Goal: Task Accomplishment & Management: Manage account settings

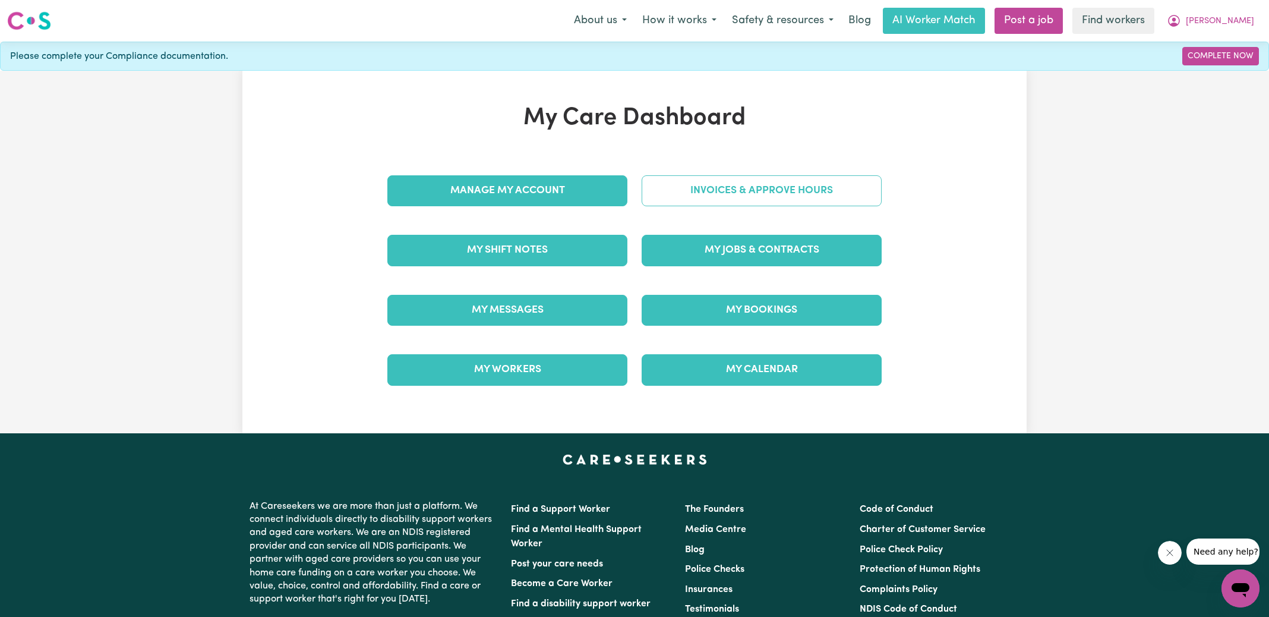
click at [678, 192] on link "Invoices & Approve Hours" at bounding box center [762, 190] width 240 height 31
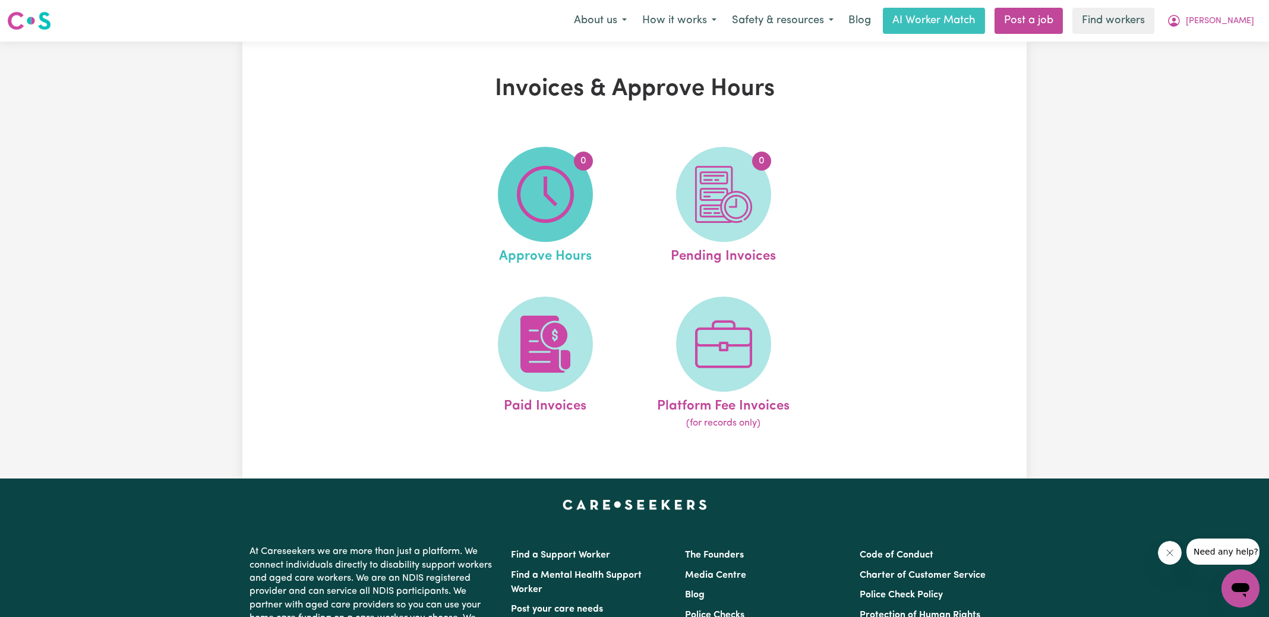
click at [575, 209] on span "0" at bounding box center [545, 194] width 95 height 95
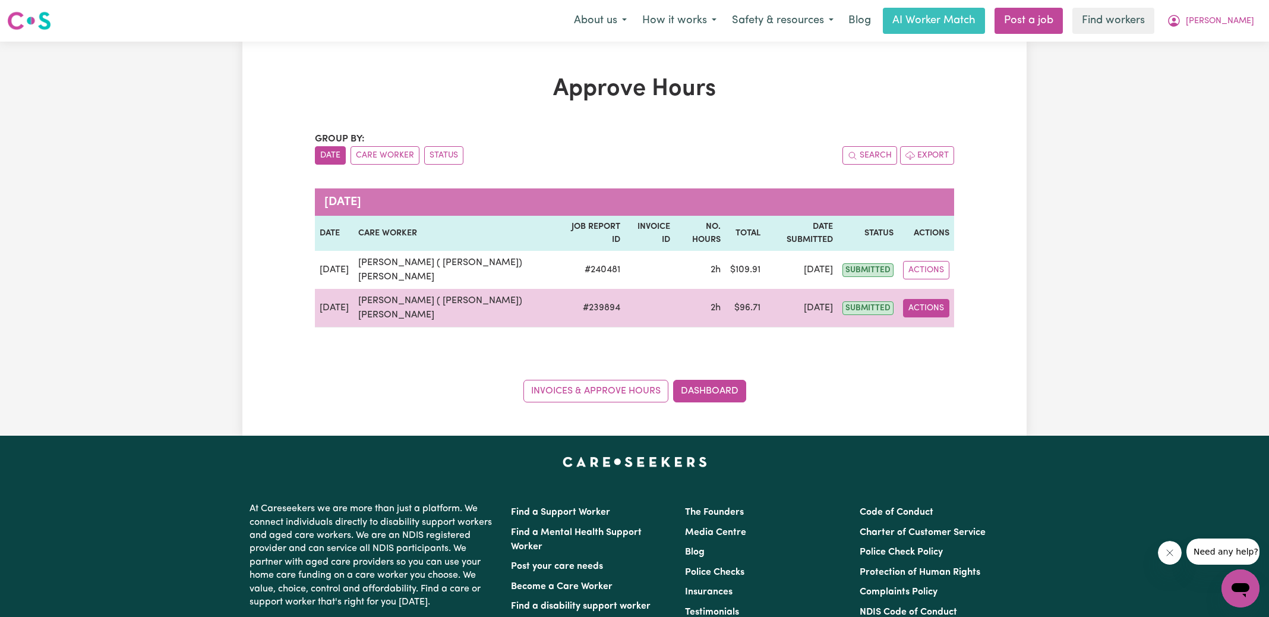
click at [938, 299] on button "Actions" at bounding box center [926, 308] width 46 height 18
click at [947, 323] on link "View Job Report" at bounding box center [959, 335] width 102 height 24
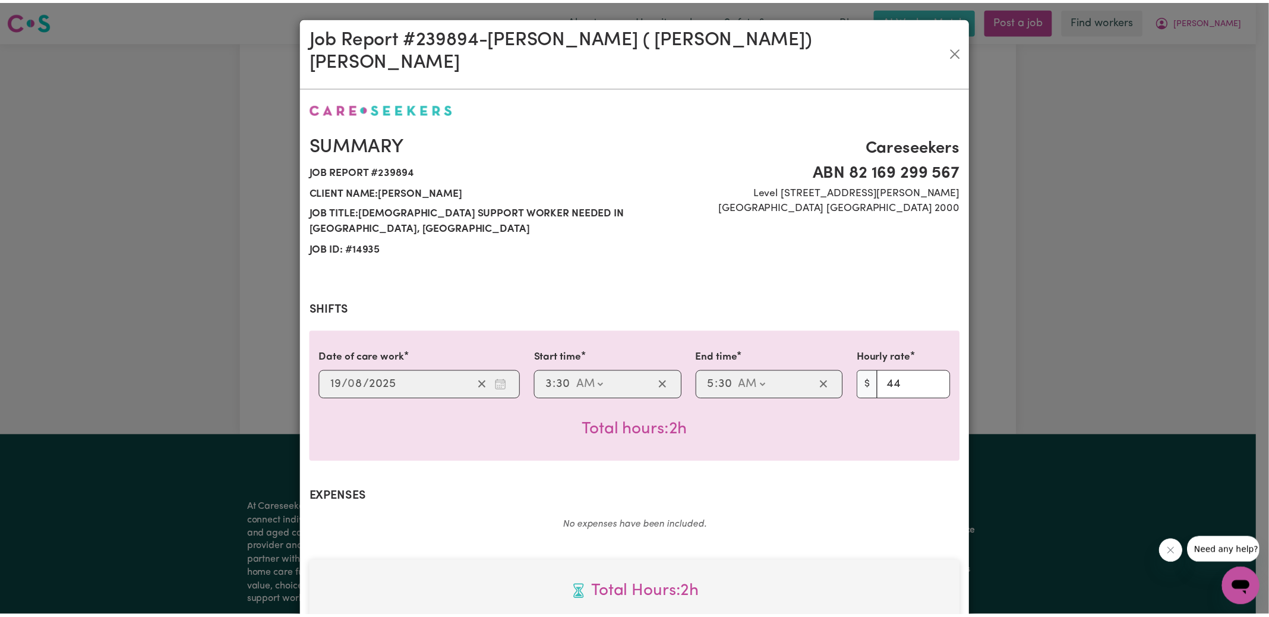
scroll to position [314, 0]
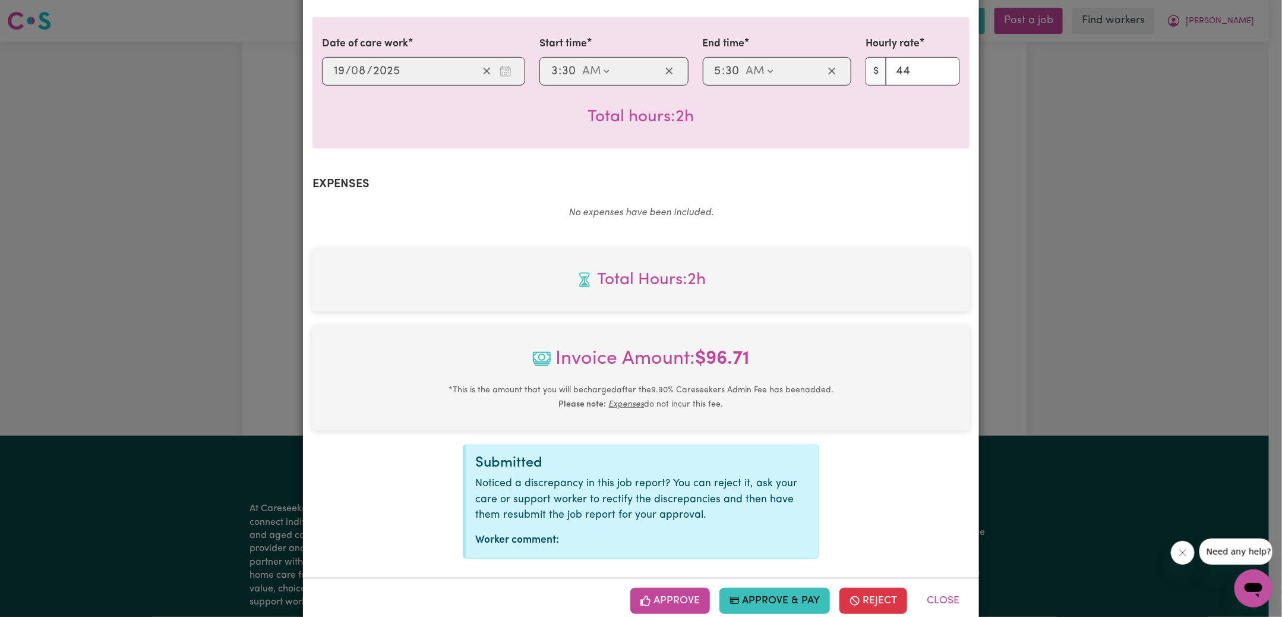
click at [679, 588] on button "Approve" at bounding box center [670, 601] width 80 height 26
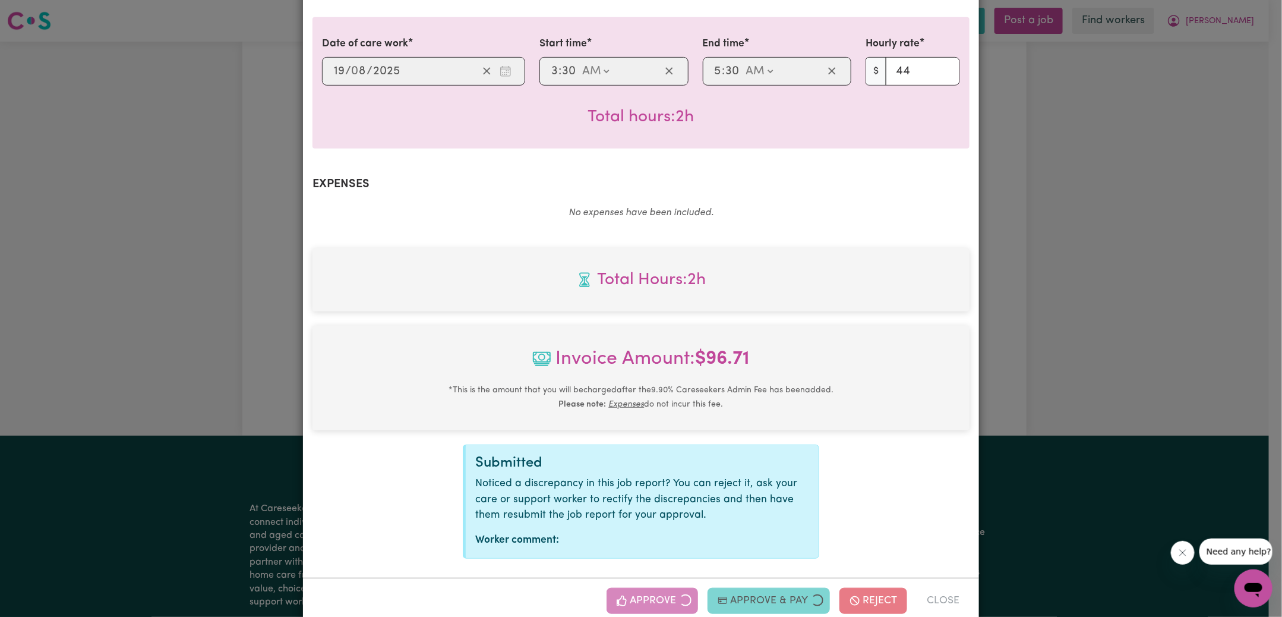
click at [1059, 298] on div "Job Report # 239894 - [PERSON_NAME] ( [PERSON_NAME]) [PERSON_NAME] Summary Job …" at bounding box center [641, 308] width 1282 height 617
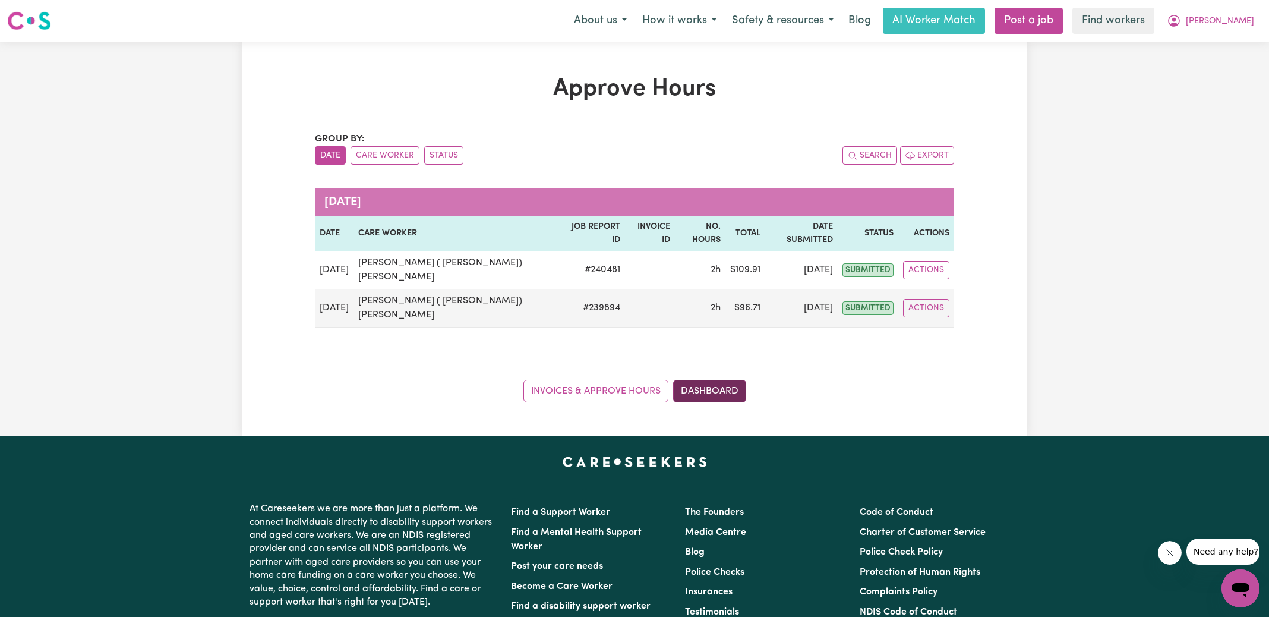
click at [721, 380] on link "Dashboard" at bounding box center [709, 391] width 73 height 23
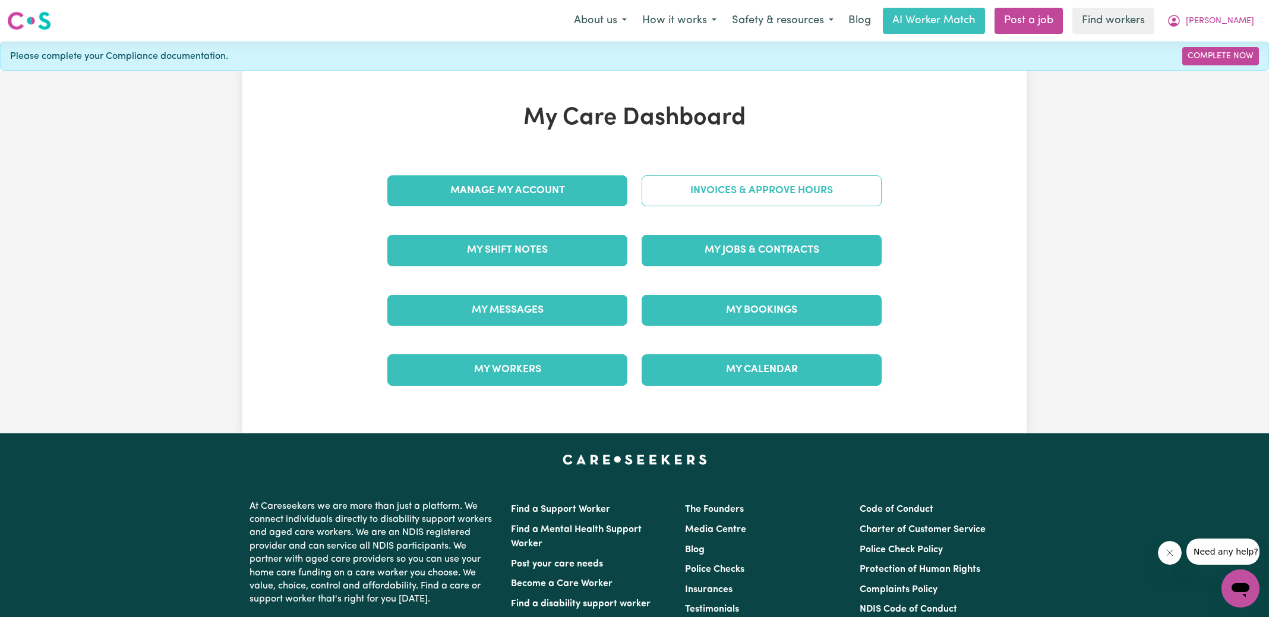
click at [720, 188] on link "Invoices & Approve Hours" at bounding box center [762, 190] width 240 height 31
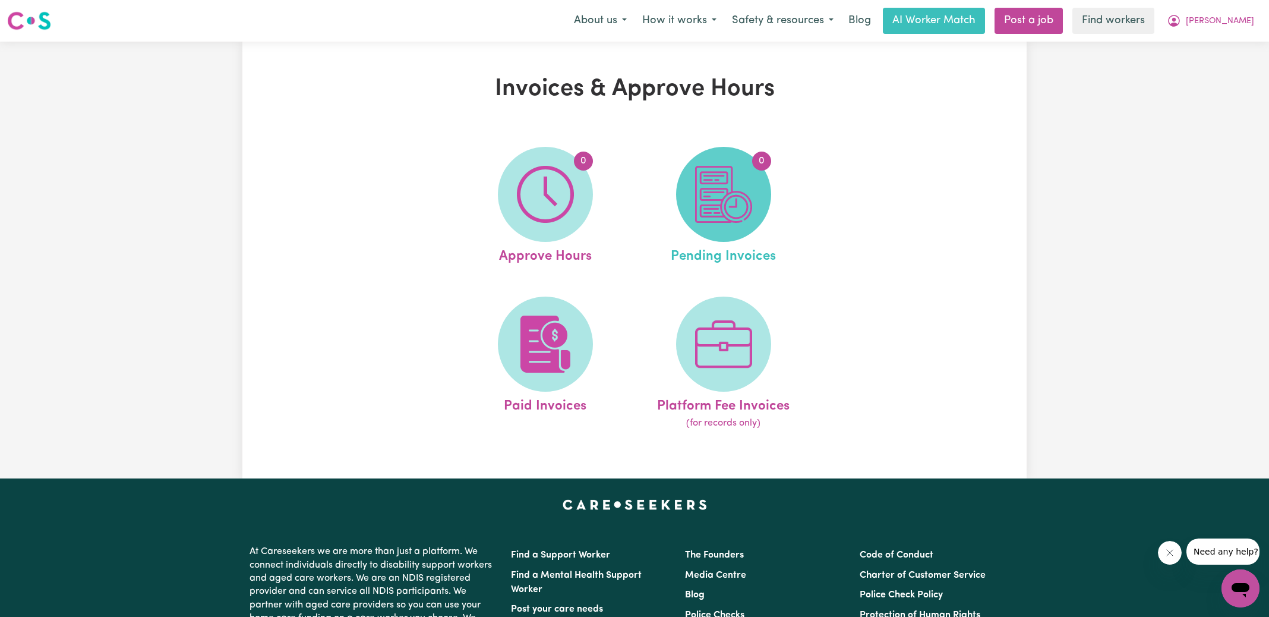
click at [719, 196] on img at bounding box center [723, 194] width 57 height 57
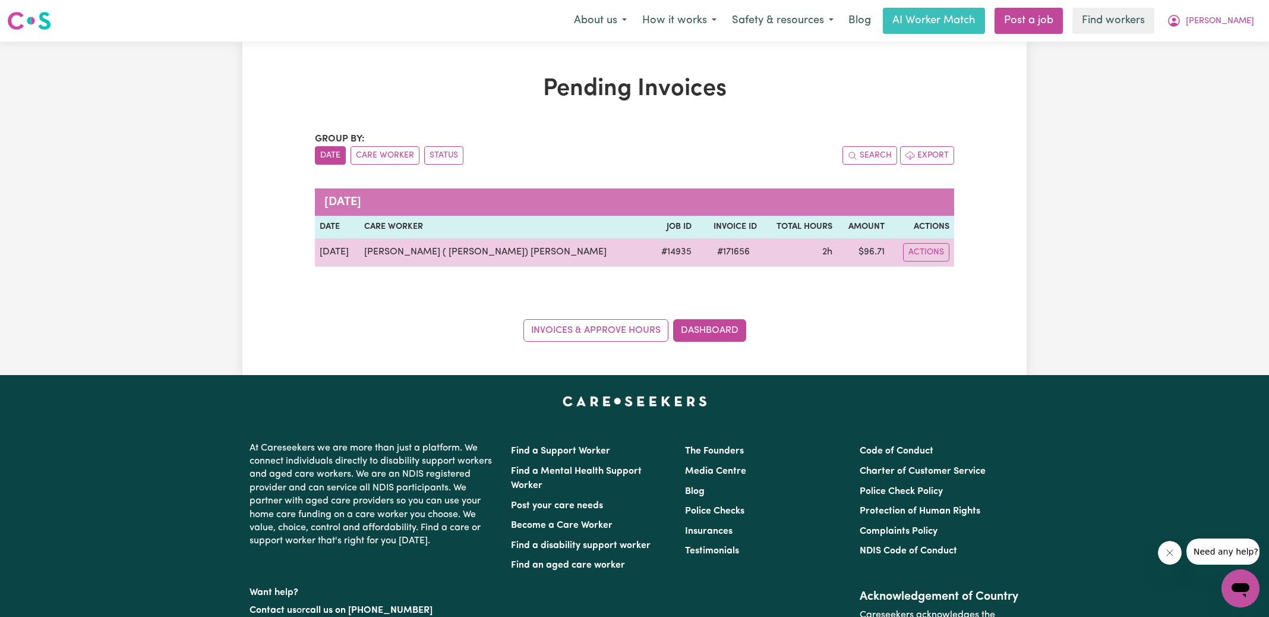
click at [710, 250] on span "# 171656" at bounding box center [733, 252] width 47 height 14
copy span "171656"
click at [853, 252] on td "$ 96.71" at bounding box center [863, 252] width 53 height 29
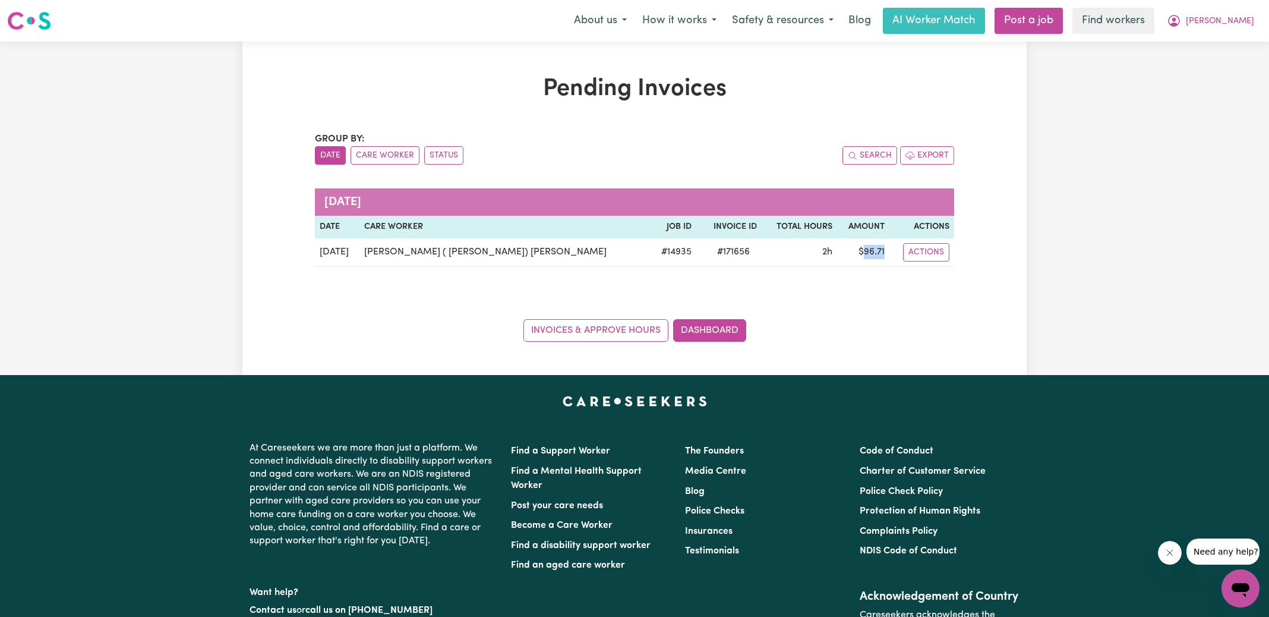
copy td "96.71"
click at [1181, 25] on icon "My Account" at bounding box center [1174, 21] width 14 height 14
click at [1207, 67] on link "Logout" at bounding box center [1215, 68] width 94 height 23
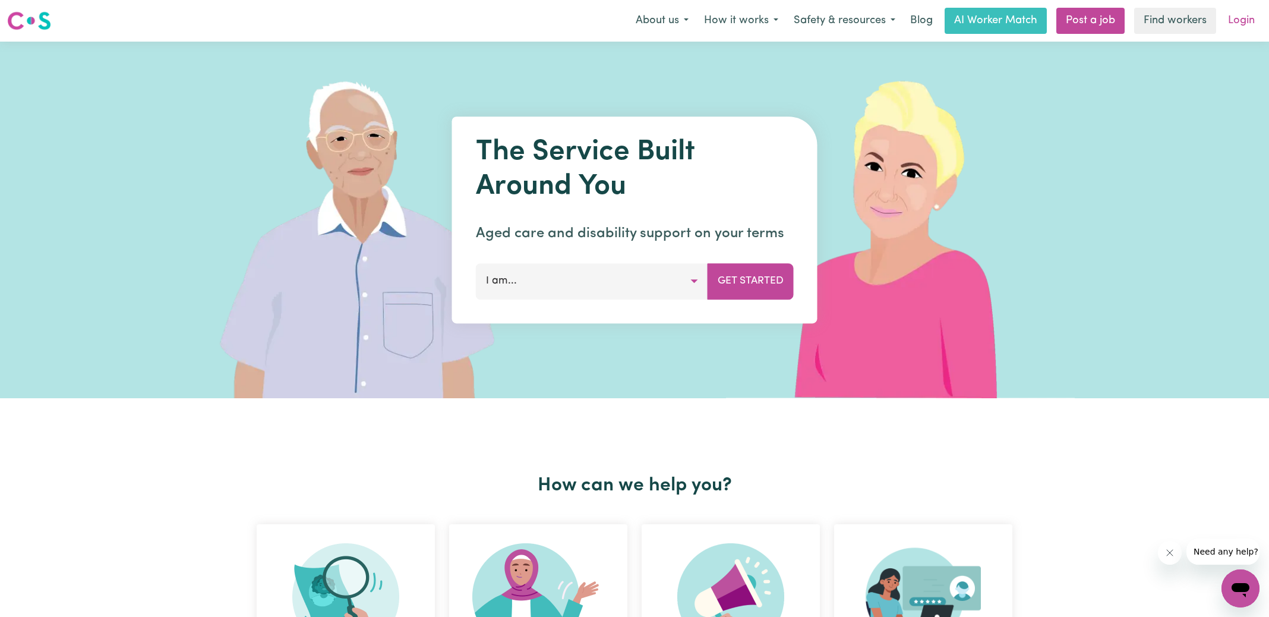
click at [1240, 23] on link "Login" at bounding box center [1241, 21] width 41 height 26
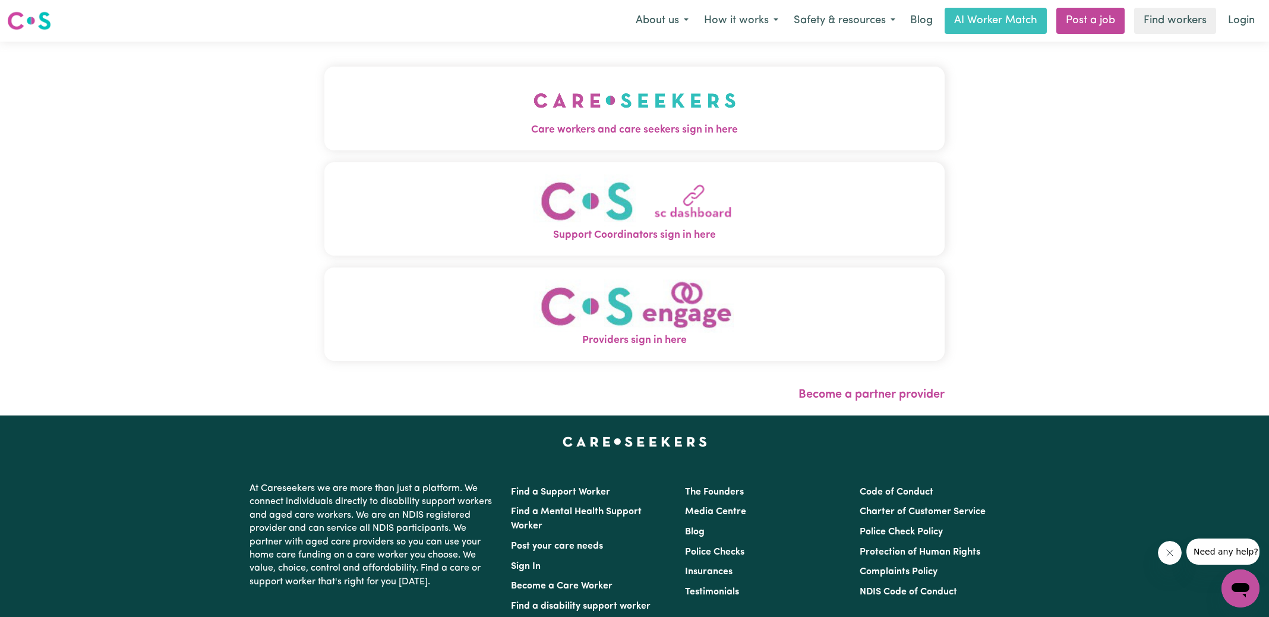
drag, startPoint x: 652, startPoint y: 114, endPoint x: 648, endPoint y: 108, distance: 7.6
click at [652, 114] on img "Care workers and care seekers sign in here" at bounding box center [635, 100] width 203 height 44
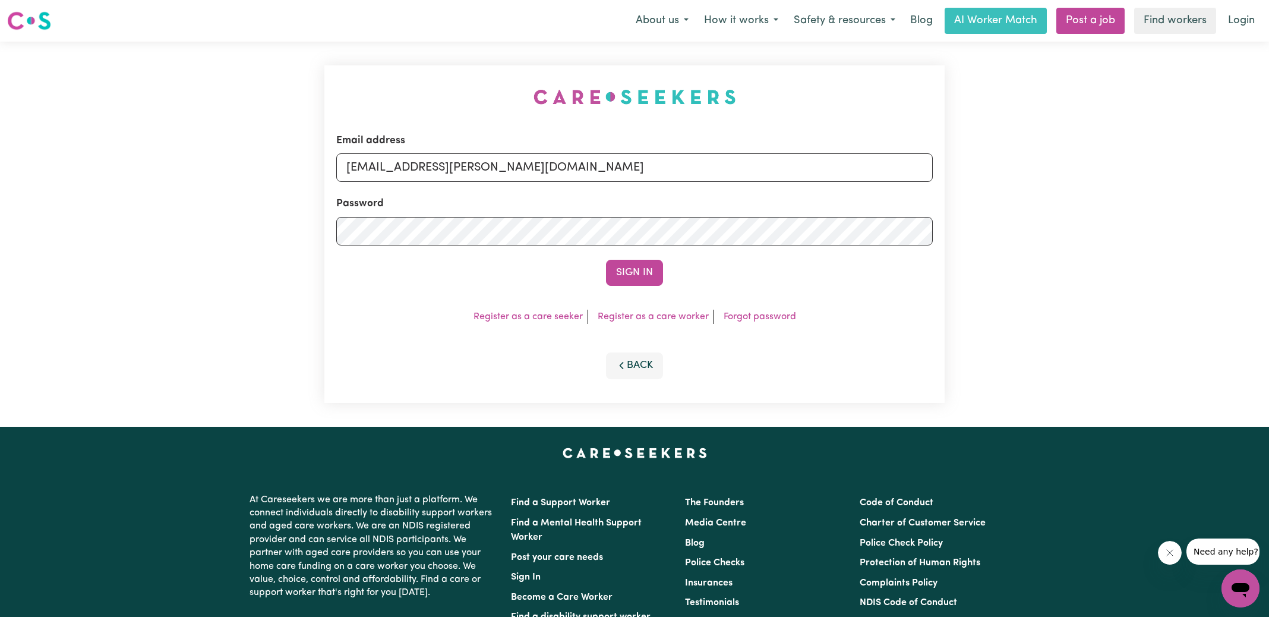
click at [481, 70] on div "Email address [EMAIL_ADDRESS][PERSON_NAME][DOMAIN_NAME] Password Sign In Regist…" at bounding box center [634, 234] width 635 height 385
drag, startPoint x: 408, startPoint y: 168, endPoint x: 954, endPoint y: 215, distance: 548.1
click at [954, 215] on div "Email address [EMAIL_ADDRESS][PERSON_NAME][DOMAIN_NAME] Password Sign In Regist…" at bounding box center [634, 234] width 1269 height 385
type input "[EMAIL_ADDRESS][DOMAIN_NAME]"
click at [606, 260] on button "Sign In" at bounding box center [634, 273] width 57 height 26
